Goal: Task Accomplishment & Management: Use online tool/utility

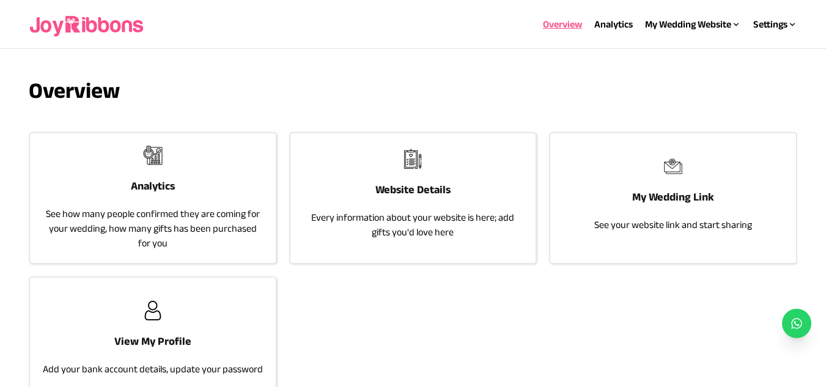
click at [158, 192] on h3 "Analytics" at bounding box center [153, 185] width 44 height 17
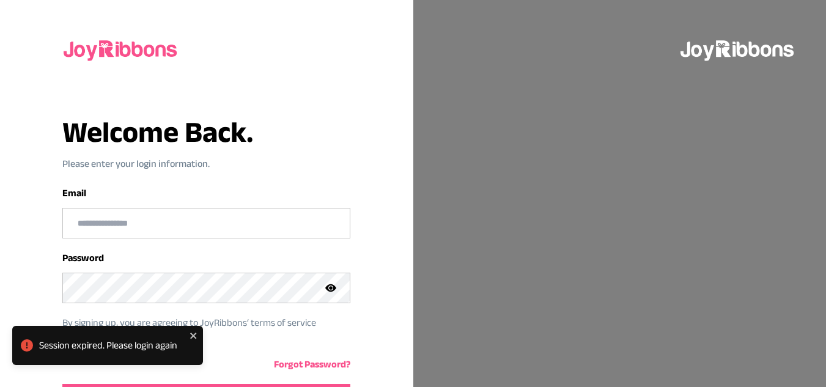
scroll to position [82, 0]
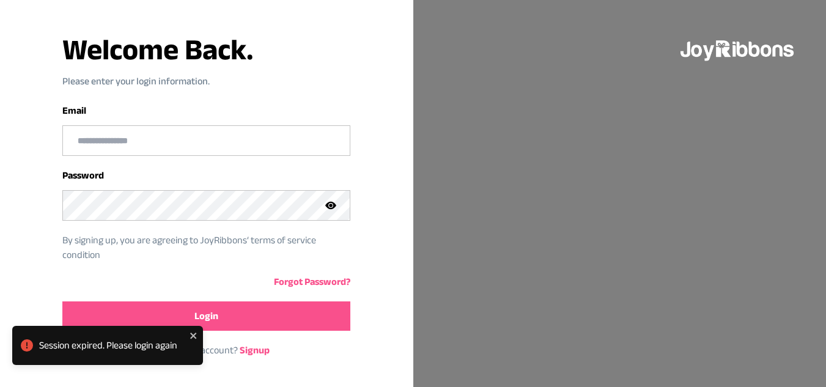
type input "**********"
click at [246, 309] on button "Login" at bounding box center [206, 315] width 288 height 29
